Goal: Communication & Community: Answer question/provide support

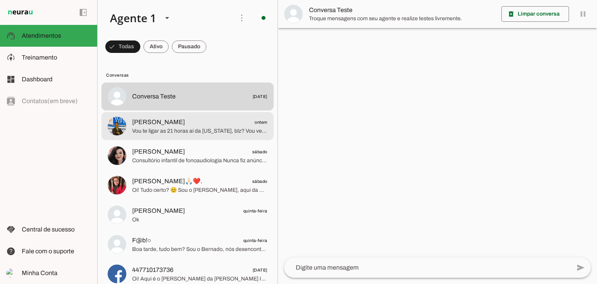
click at [173, 119] on span "[PERSON_NAME]" at bounding box center [158, 121] width 53 height 9
